Goal: Information Seeking & Learning: Learn about a topic

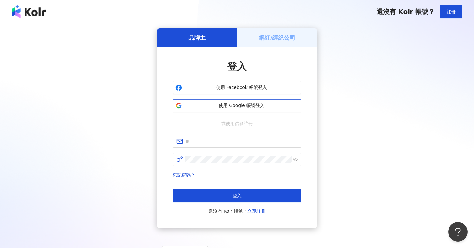
click at [253, 109] on button "使用 Google 帳號登入" at bounding box center [237, 105] width 129 height 13
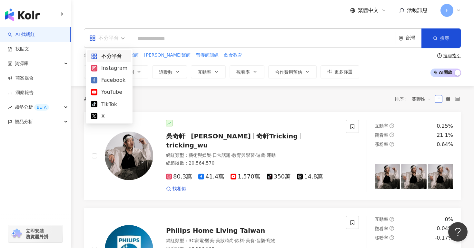
click at [105, 38] on div "不分平台" at bounding box center [104, 38] width 30 height 10
click at [115, 67] on div "Instagram" at bounding box center [109, 68] width 36 height 8
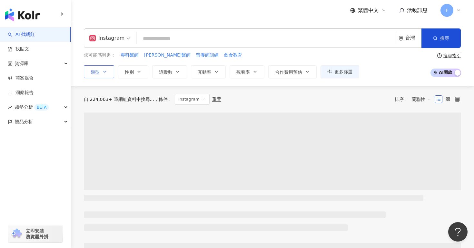
click at [107, 70] on icon "button" at bounding box center [104, 71] width 5 height 5
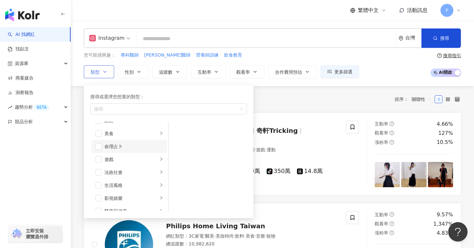
scroll to position [86, 0]
click at [99, 133] on span "button" at bounding box center [99, 134] width 6 height 6
click at [167, 74] on span "追蹤數" at bounding box center [166, 71] width 14 height 5
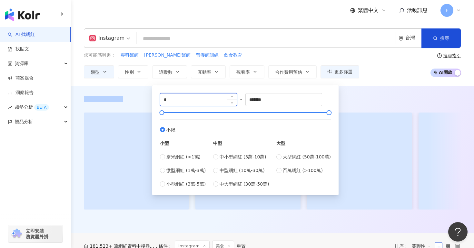
click at [175, 98] on input "*" at bounding box center [198, 99] width 76 height 12
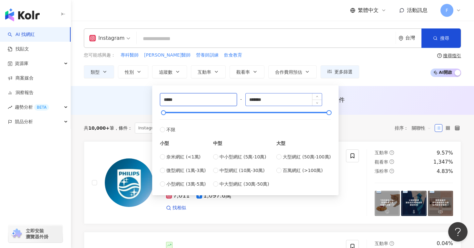
type input "*****"
drag, startPoint x: 277, startPoint y: 103, endPoint x: 236, endPoint y: 102, distance: 41.6
click at [236, 102] on div "***** - ******* 不限 小型 奈米網紅 (<1萬) 微型網紅 (1萬-3萬) 小型網紅 (3萬-5萬) 中型 中小型網紅 (5萬-10萬) 中型…" at bounding box center [245, 140] width 171 height 94
type input "*****"
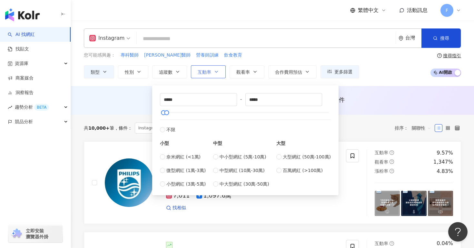
click at [207, 72] on span "互動率" at bounding box center [205, 71] width 14 height 5
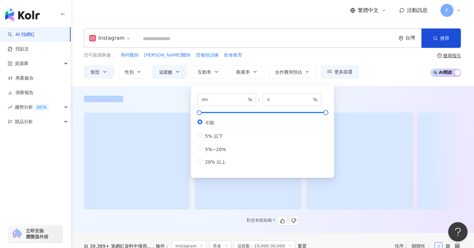
click at [172, 97] on div at bounding box center [273, 99] width 378 height 6
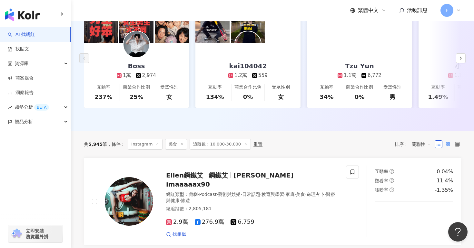
scroll to position [141, 0]
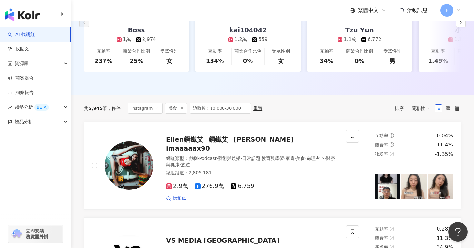
click at [425, 108] on span "關聯性" at bounding box center [421, 108] width 19 height 10
click at [423, 133] on div "追蹤數" at bounding box center [422, 132] width 16 height 7
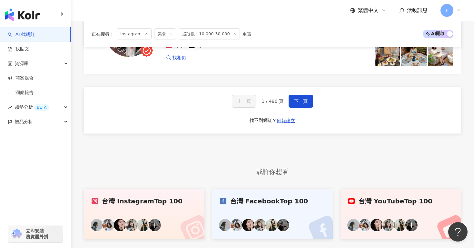
scroll to position [1259, 0]
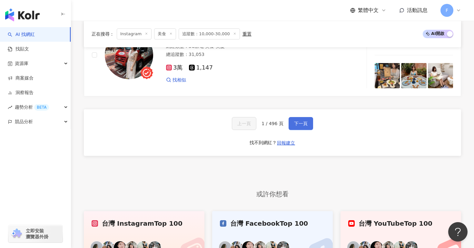
click at [307, 121] on span "下一頁" at bounding box center [301, 123] width 14 height 5
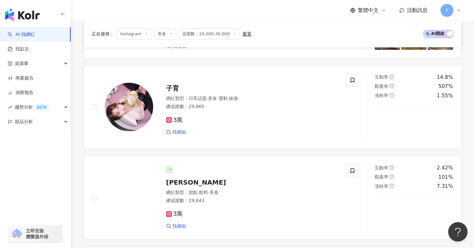
scroll to position [1307, 0]
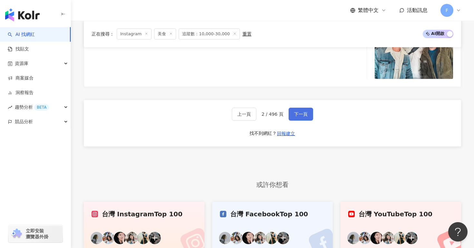
click at [307, 112] on span "下一頁" at bounding box center [301, 113] width 14 height 5
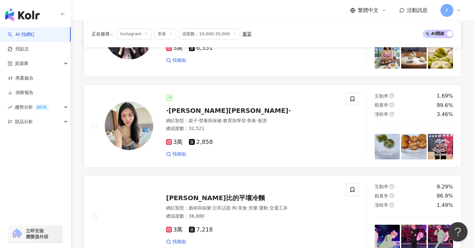
scroll to position [1001, 0]
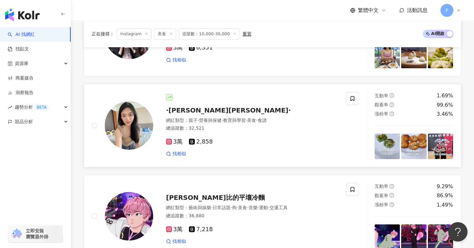
click at [372, 140] on div "互動率 1.69% 觀看率 99.6% 漲粉率 3.46%" at bounding box center [414, 125] width 94 height 67
click at [385, 138] on img at bounding box center [387, 145] width 25 height 25
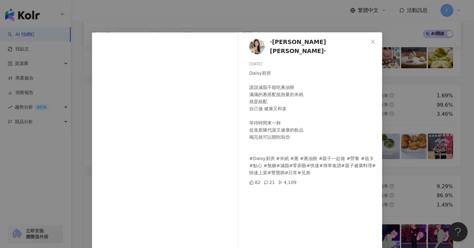
click at [386, 105] on div "·曉鈞Daisy· 2025/8/5 Daisy廚房 誰說減脂不能吃蔥油餅 滿滿的蔥搭配低熱量的米紙 就是絕配 自己做 健康又料多 等待時間來一杯 促進新陳代…" at bounding box center [237, 124] width 474 height 248
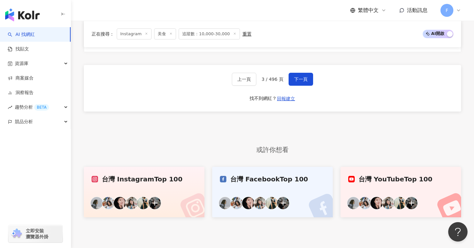
scroll to position [1236, 0]
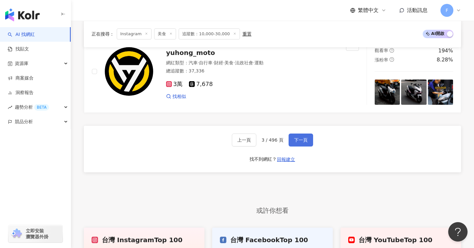
click at [298, 137] on span "下一頁" at bounding box center [301, 139] width 14 height 5
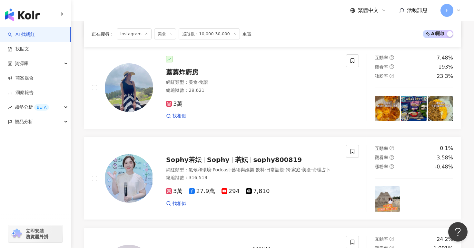
scroll to position [398, 0]
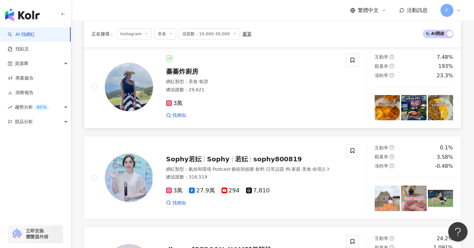
click at [394, 105] on img at bounding box center [387, 107] width 25 height 25
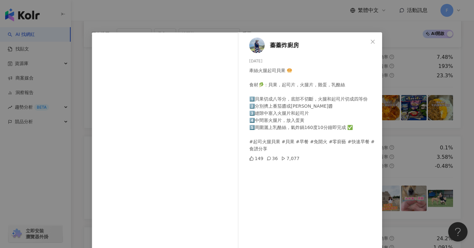
click at [426, 75] on div "蓁蓁炸廚房 2025/8/5 牽絲火腿起司貝果 🥯 食材🥬：貝果，起司片，火腿片，雞蛋，乳酪絲 1️⃣貝果切成八等分，底部不切斷，火腿和起司片切成四等份 2️…" at bounding box center [237, 124] width 474 height 248
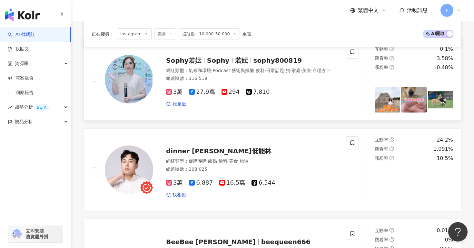
scroll to position [497, 0]
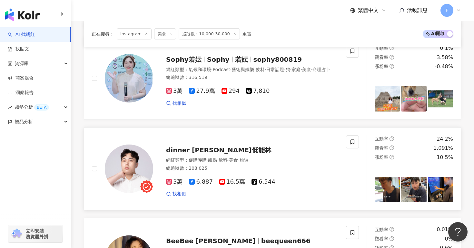
click at [396, 188] on img at bounding box center [387, 189] width 25 height 25
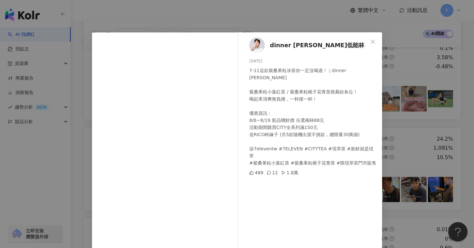
click at [269, 23] on div "dinner lin低能林 2025/8/6 7-11這款紫桑果粒冰茶你一定沒喝過！｜dinner lin 紫桑果粒小葉紅茶 / 紫桑果粒梔子花青茶推薦給各位…" at bounding box center [237, 124] width 474 height 248
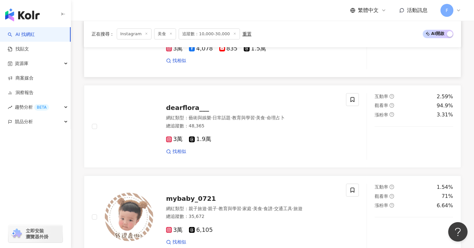
scroll to position [1015, 0]
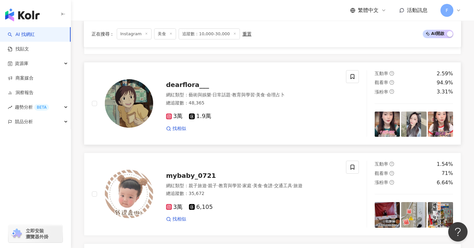
click at [385, 126] on img at bounding box center [387, 123] width 25 height 25
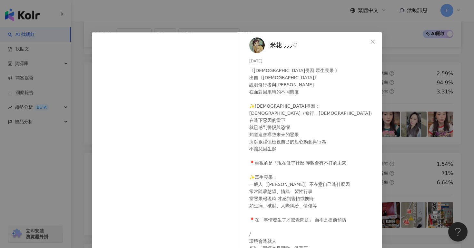
click at [405, 132] on div "米花 ⸝⸝⸝♡ 2025/8/6 248 5 3,744 查看原始貼文" at bounding box center [237, 124] width 474 height 248
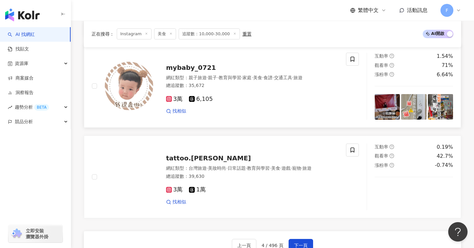
scroll to position [1149, 0]
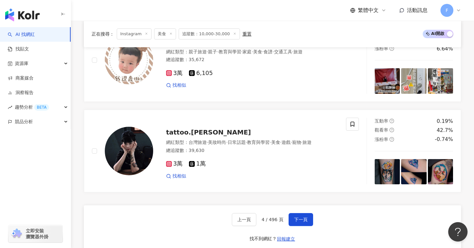
click at [303, 207] on div "上一頁 4 / 496 頁 下一頁 找不到網紅？ 回報建立" at bounding box center [273, 228] width 378 height 46
click at [303, 219] on span "下一頁" at bounding box center [301, 219] width 14 height 5
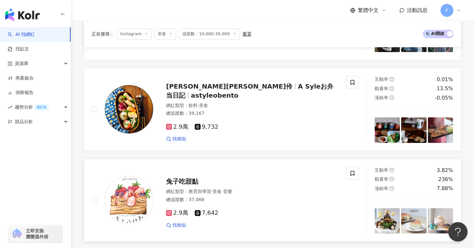
scroll to position [1087, 0]
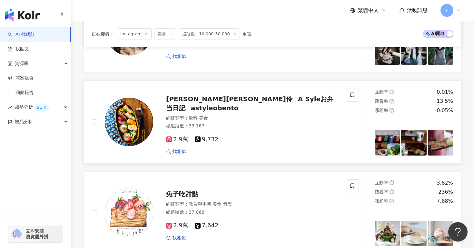
click at [389, 138] on img at bounding box center [387, 142] width 25 height 25
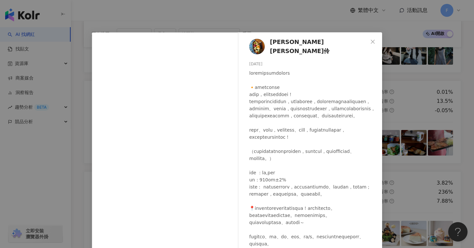
click at [322, 34] on div "Amanda劉晏伶 2025/8/5 隱藏 2" at bounding box center [312, 139] width 141 height 214
click at [383, 60] on div "Amanda劉晏伶 2025/8/5 隱藏 2 查看原始貼文" at bounding box center [237, 124] width 474 height 248
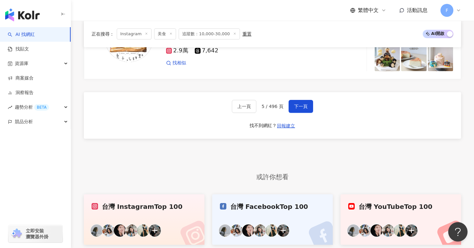
scroll to position [1262, 0]
